Goal: Information Seeking & Learning: Understand process/instructions

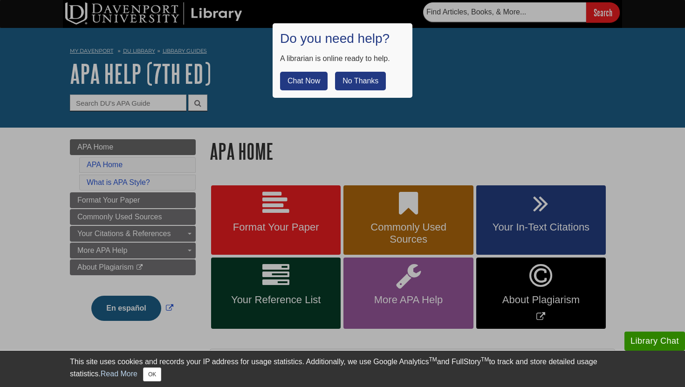
click at [354, 75] on button "No Thanks" at bounding box center [360, 81] width 51 height 19
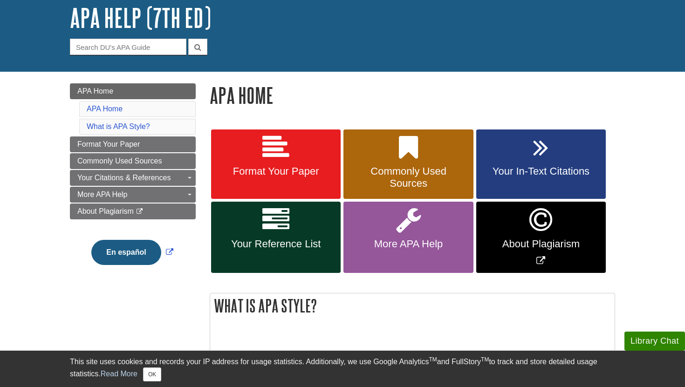
scroll to position [61, 0]
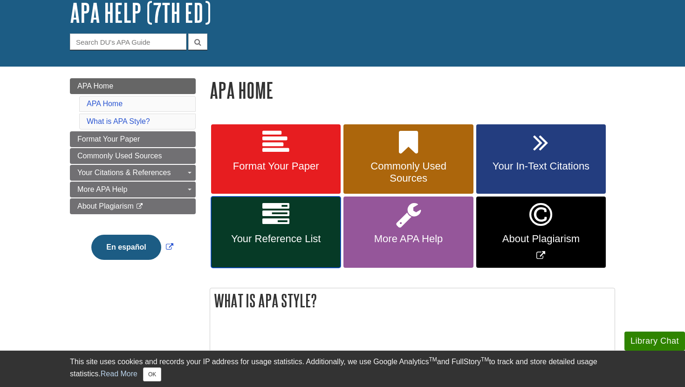
click at [300, 234] on span "Your Reference List" at bounding box center [276, 239] width 116 height 12
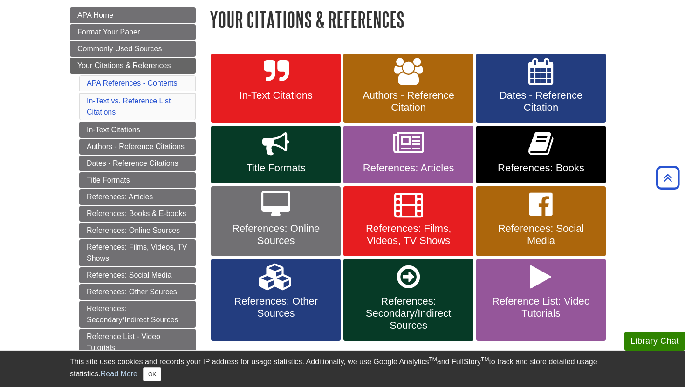
scroll to position [131, 0]
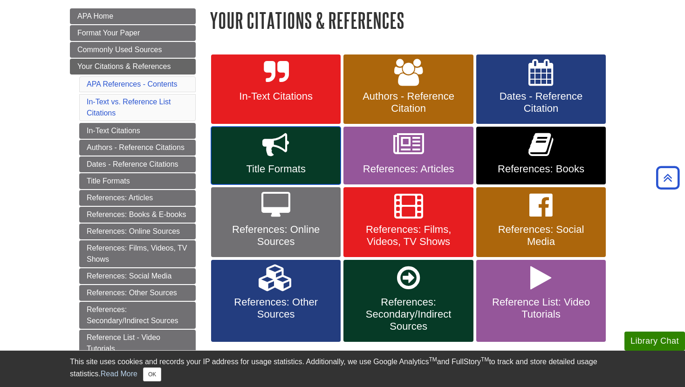
click at [302, 151] on link "Title Formats" at bounding box center [275, 156] width 129 height 58
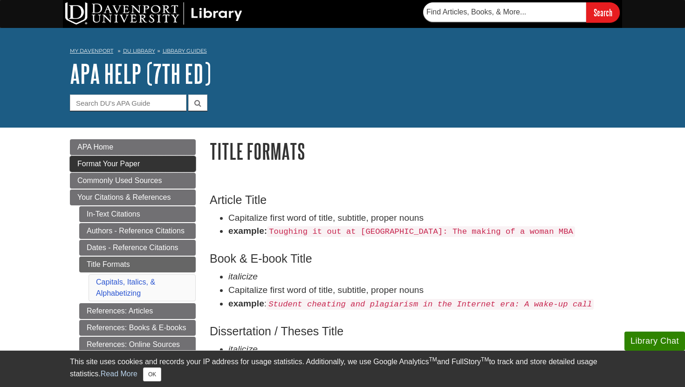
click at [148, 167] on link "Format Your Paper" at bounding box center [133, 164] width 126 height 16
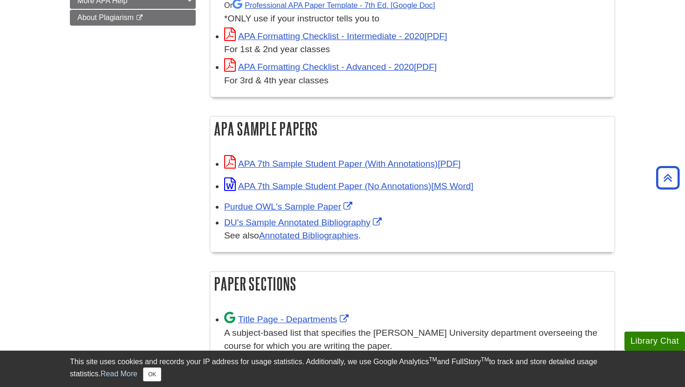
scroll to position [357, 0]
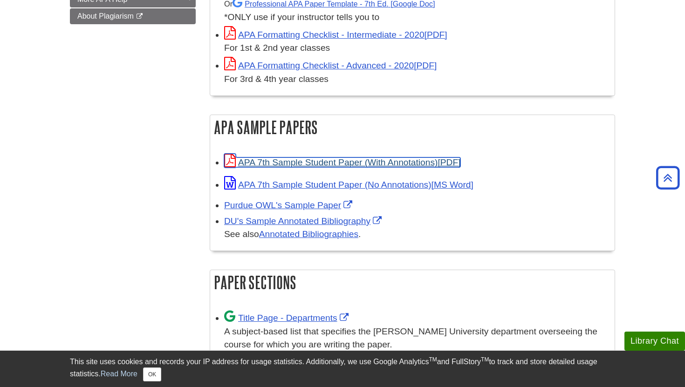
click at [308, 163] on link "APA 7th Sample Student Paper (With Annotations)" at bounding box center [342, 162] width 236 height 10
